Goal: Information Seeking & Learning: Learn about a topic

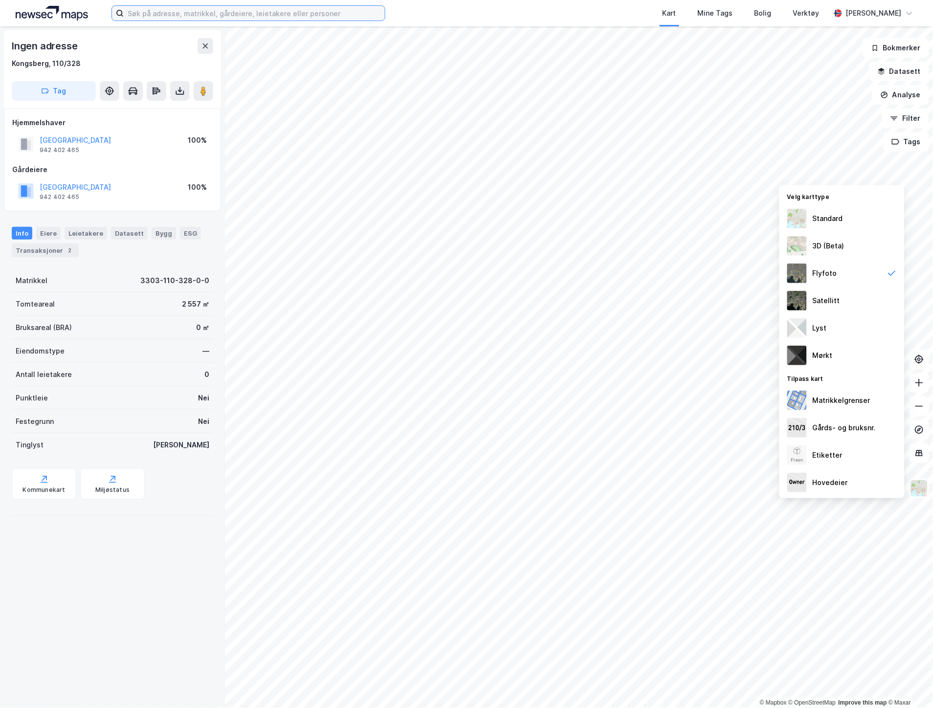
drag, startPoint x: 378, startPoint y: 17, endPoint x: 293, endPoint y: 15, distance: 84.6
click at [378, 17] on input at bounding box center [254, 13] width 261 height 15
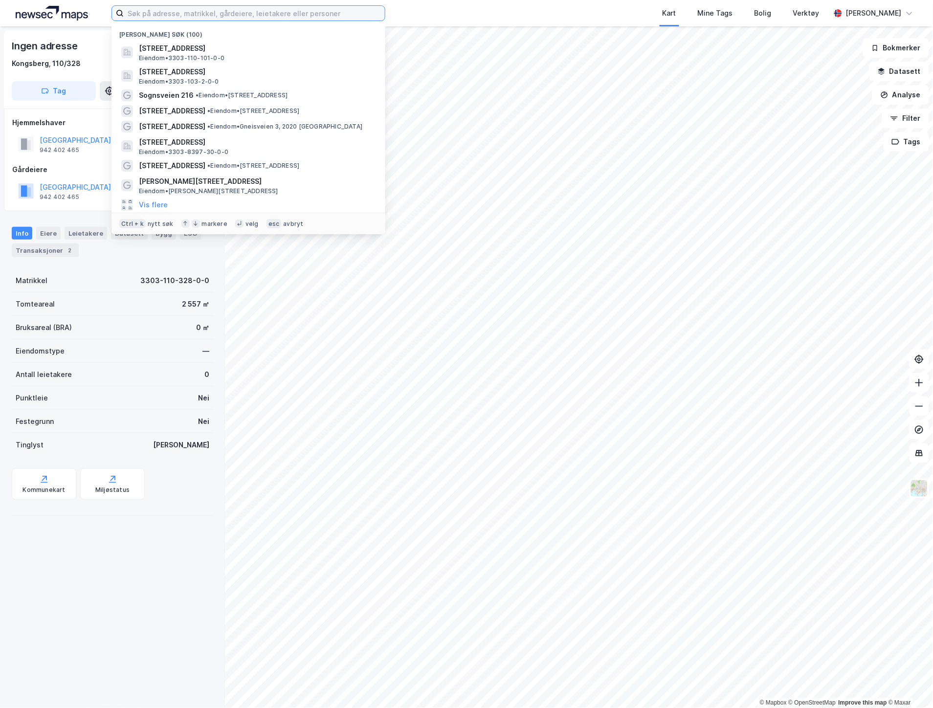
click at [285, 15] on input at bounding box center [254, 13] width 261 height 15
paste input "[STREET_ADDRESS]"
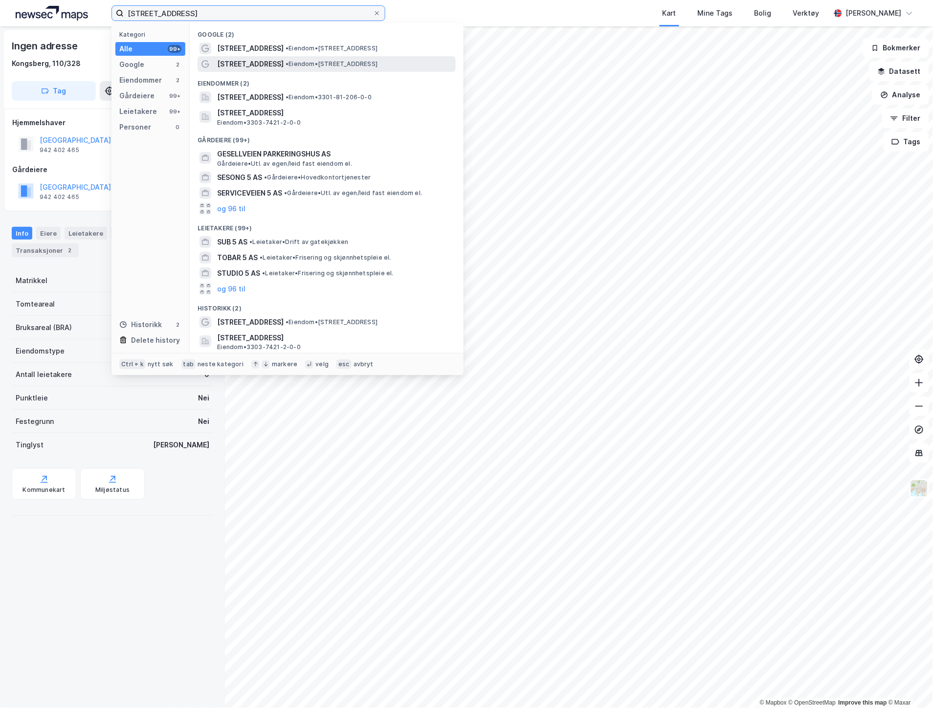
type input "[STREET_ADDRESS]"
click at [285, 61] on span "• Eiendom • [STREET_ADDRESS]" at bounding box center [331, 64] width 92 height 8
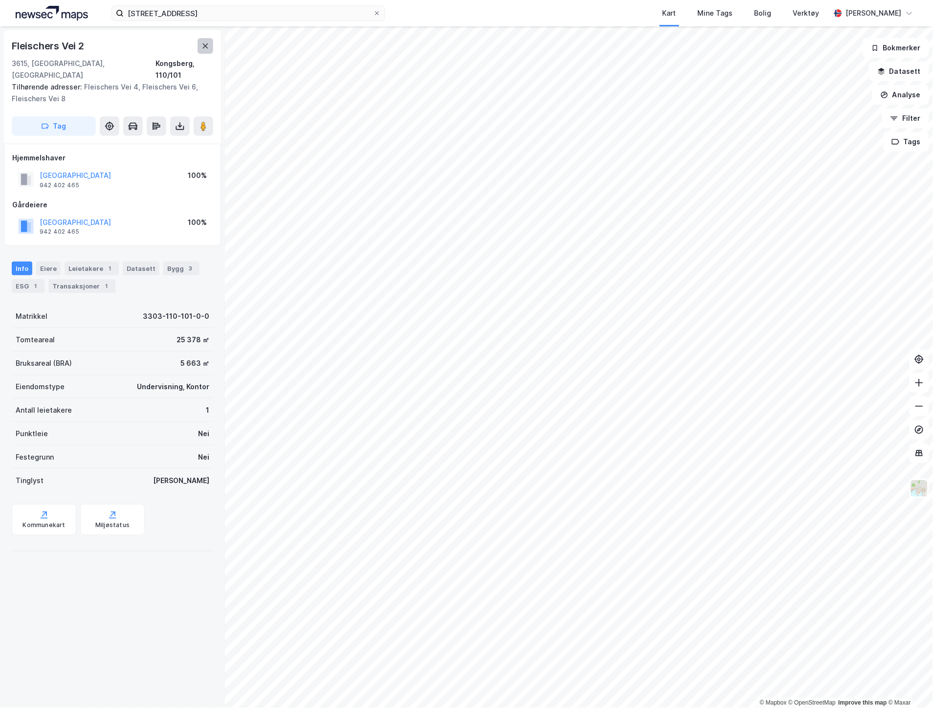
click at [208, 43] on icon at bounding box center [205, 46] width 8 height 8
click at [376, 12] on icon at bounding box center [377, 13] width 6 height 6
click at [373, 12] on input "[STREET_ADDRESS]" at bounding box center [248, 13] width 249 height 15
